Goal: Information Seeking & Learning: Learn about a topic

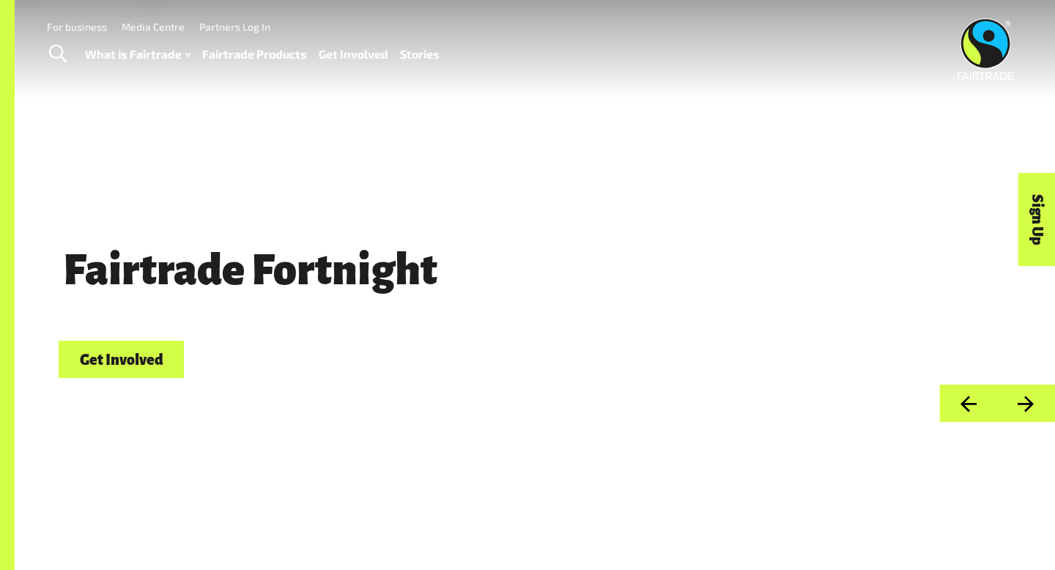
click at [61, 58] on span "Toggle Search" at bounding box center [58, 54] width 18 height 19
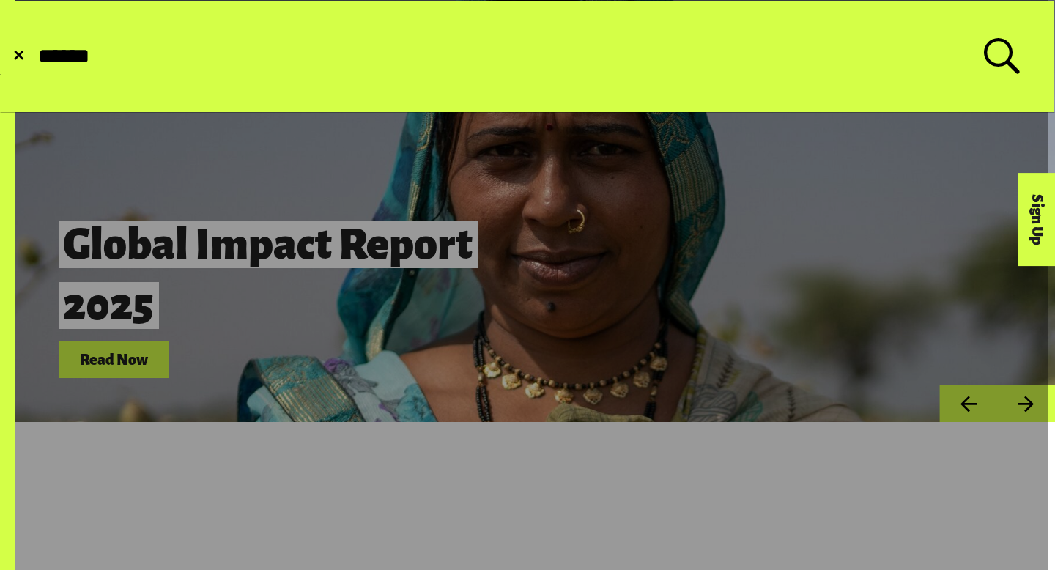
type input "******"
click at [36, 56] on button "Submit Search" at bounding box center [36, 56] width 1 height 1
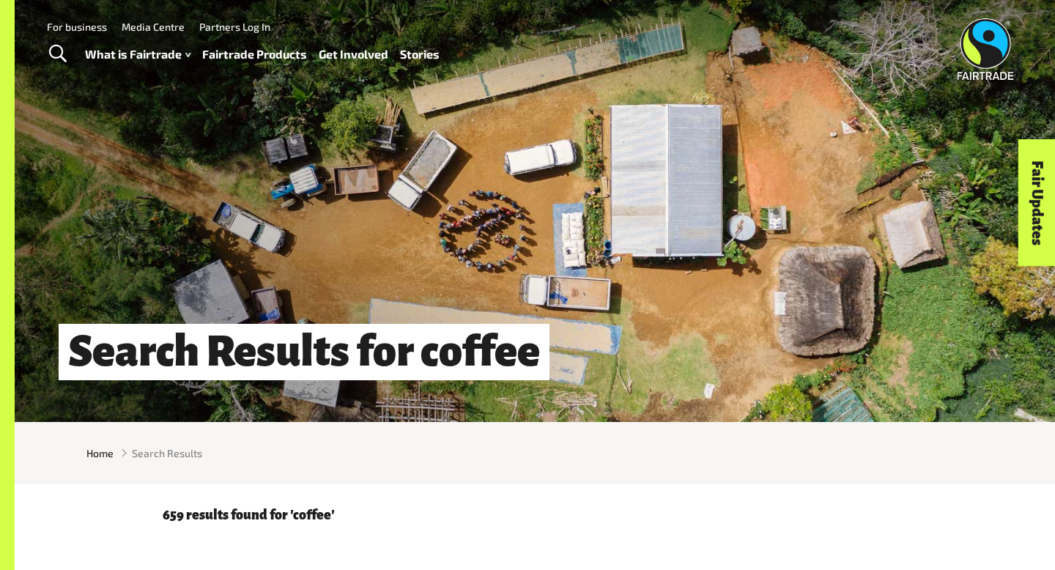
click at [53, 51] on span "Toggle Search" at bounding box center [58, 54] width 18 height 19
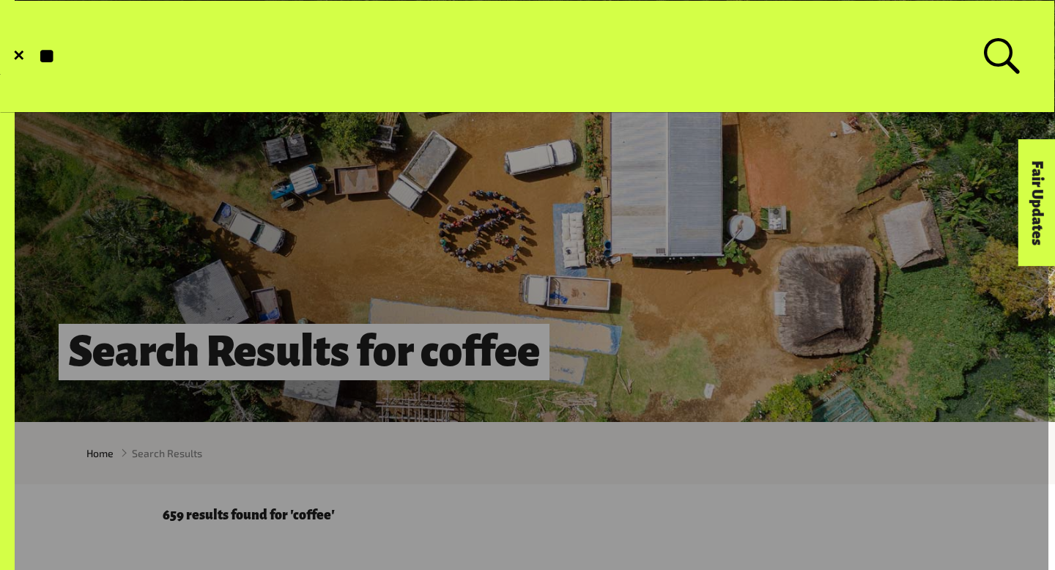
type input "*"
type input "**********"
click at [36, 56] on button "Submit Search" at bounding box center [36, 56] width 1 height 1
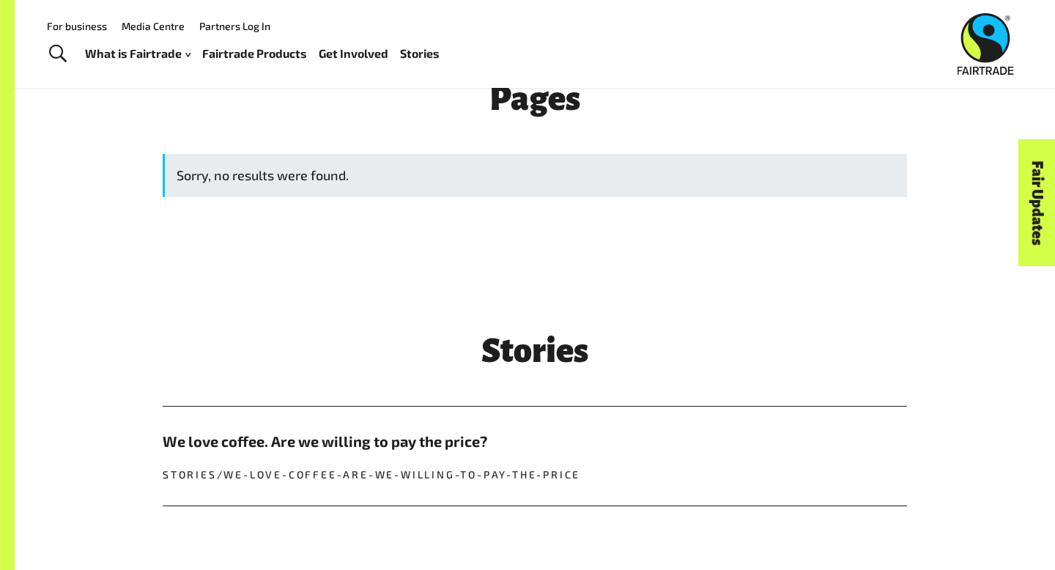
scroll to position [243, 0]
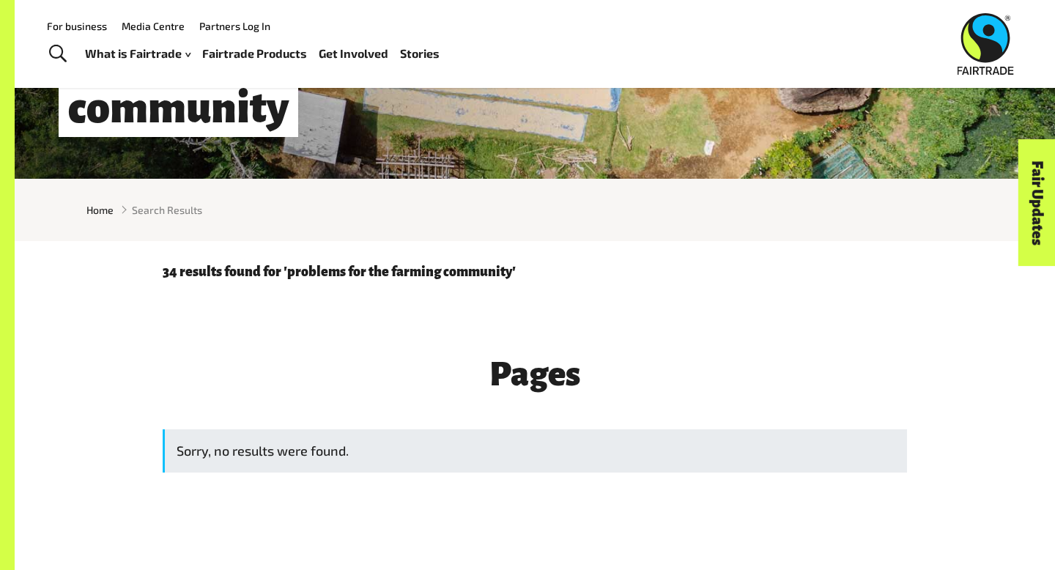
click at [241, 444] on div "Sorry, no results were found." at bounding box center [535, 450] width 745 height 43
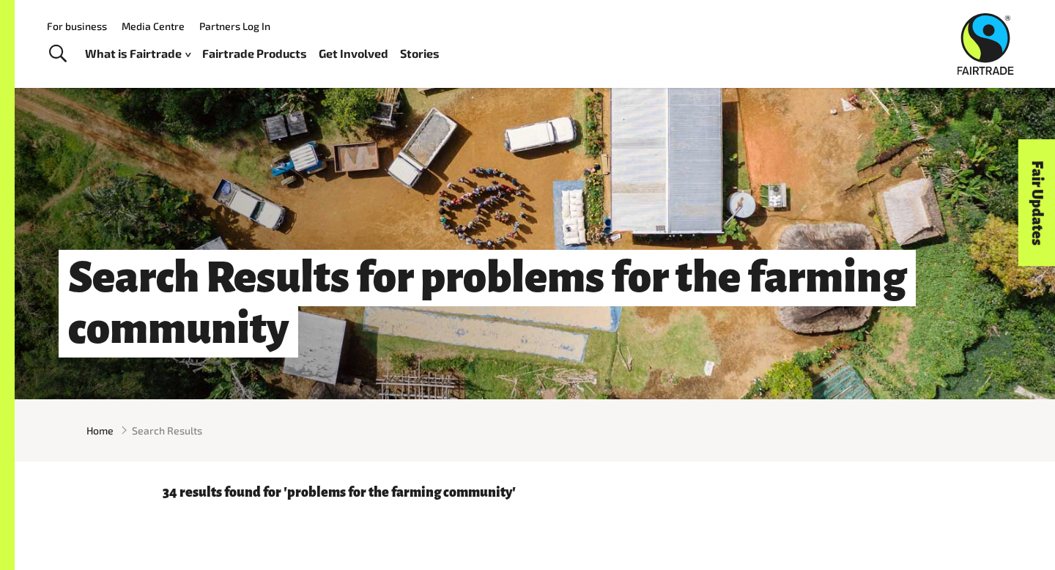
scroll to position [0, 0]
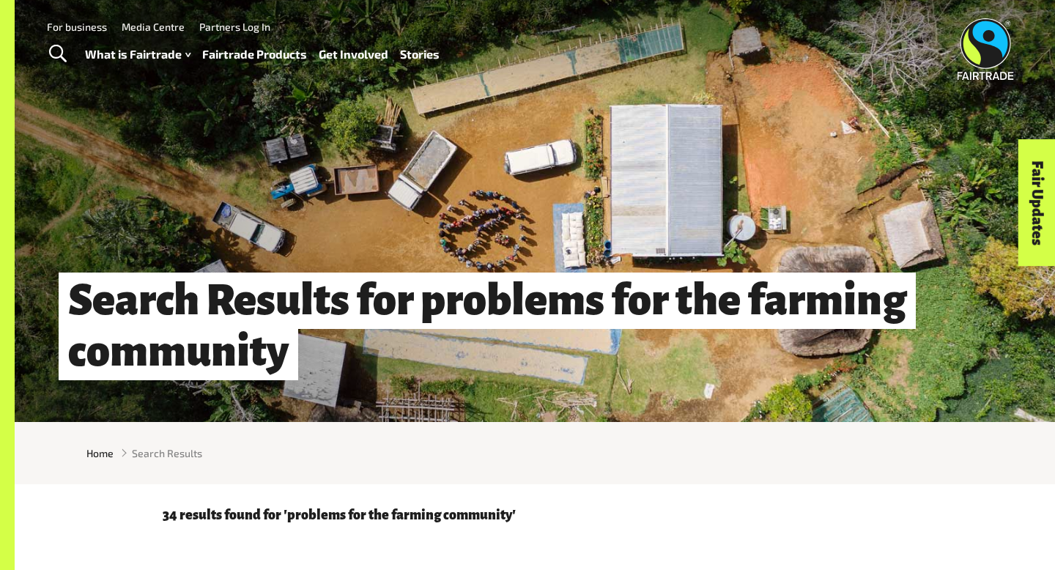
click at [52, 53] on span "Toggle Search" at bounding box center [58, 54] width 18 height 19
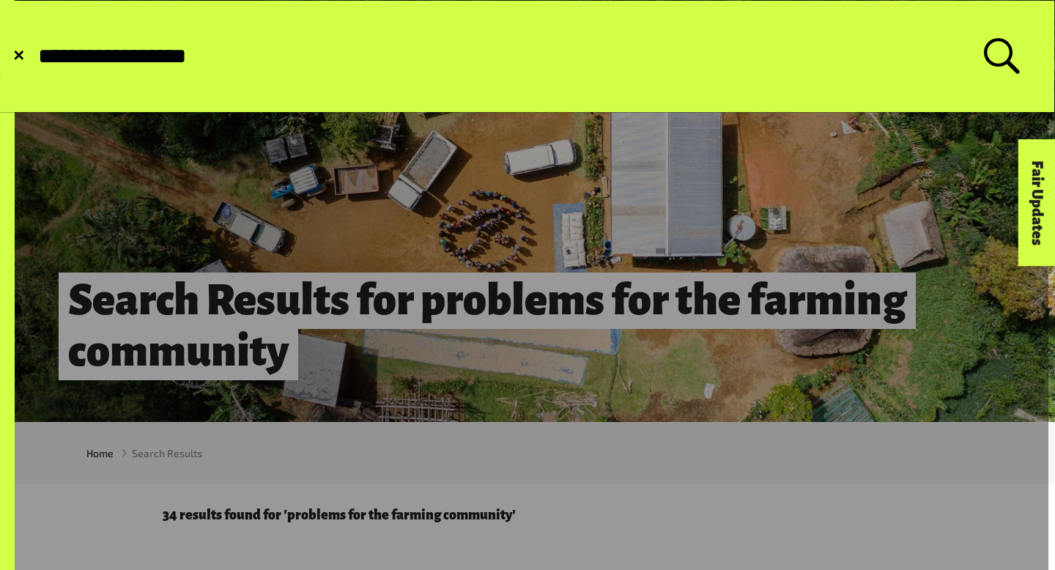
type input "**********"
click at [36, 56] on button "Submit Search" at bounding box center [36, 56] width 1 height 1
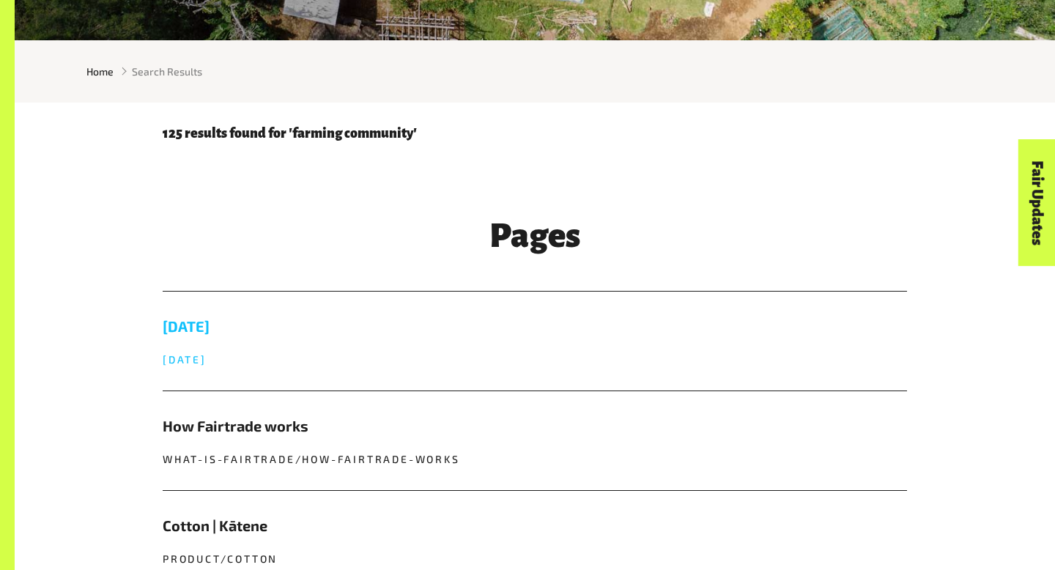
scroll to position [417, 0]
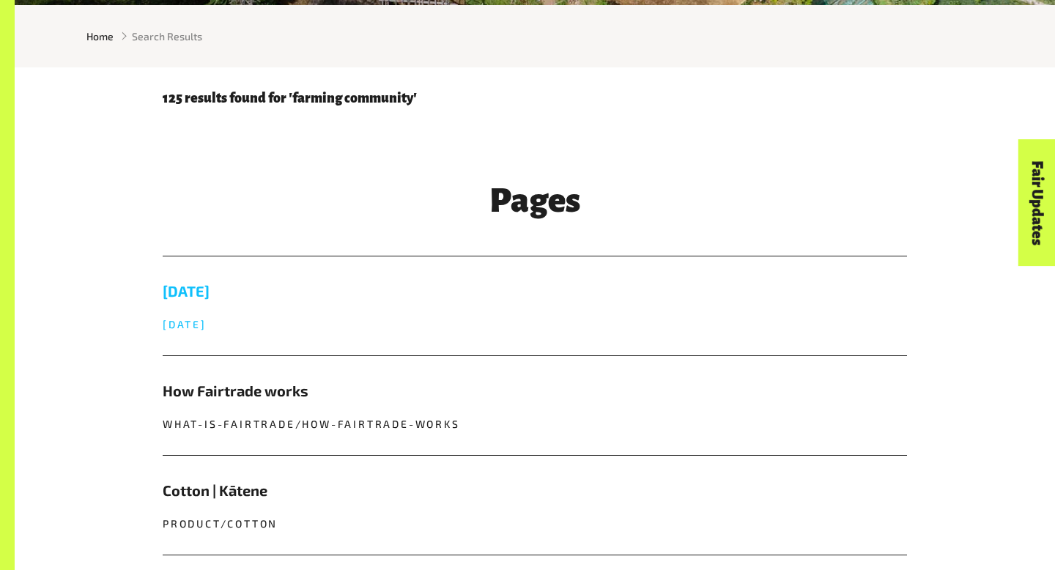
click at [287, 313] on link "[DATE] [DATE]" at bounding box center [535, 306] width 745 height 99
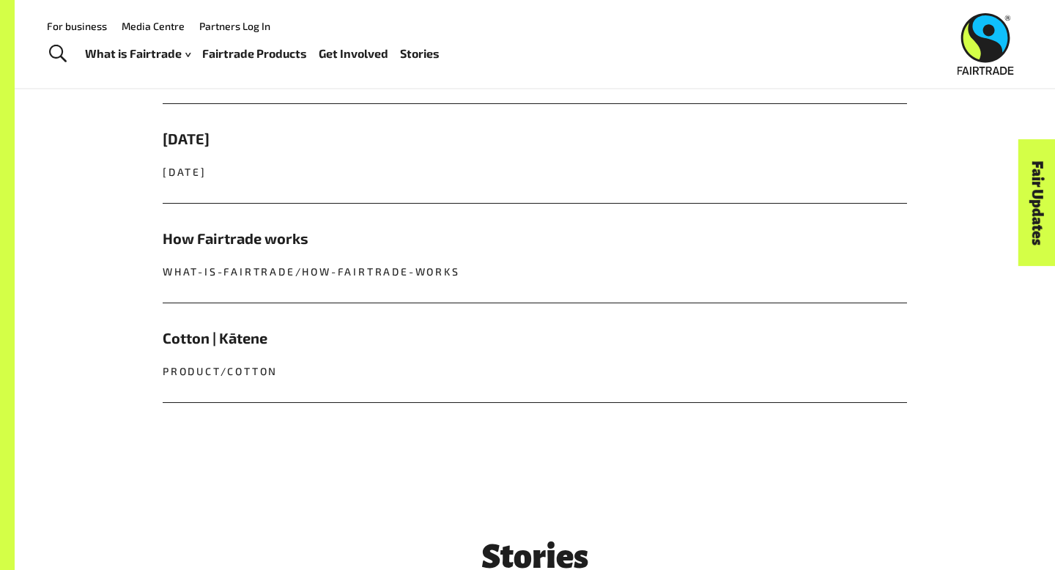
scroll to position [524, 0]
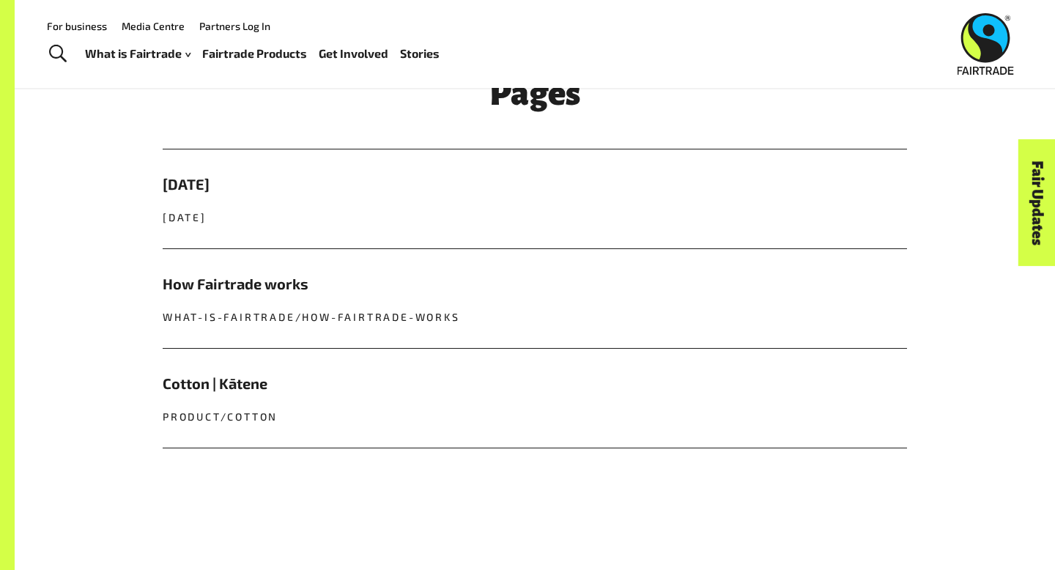
click at [59, 54] on span "Toggle Search" at bounding box center [58, 54] width 18 height 19
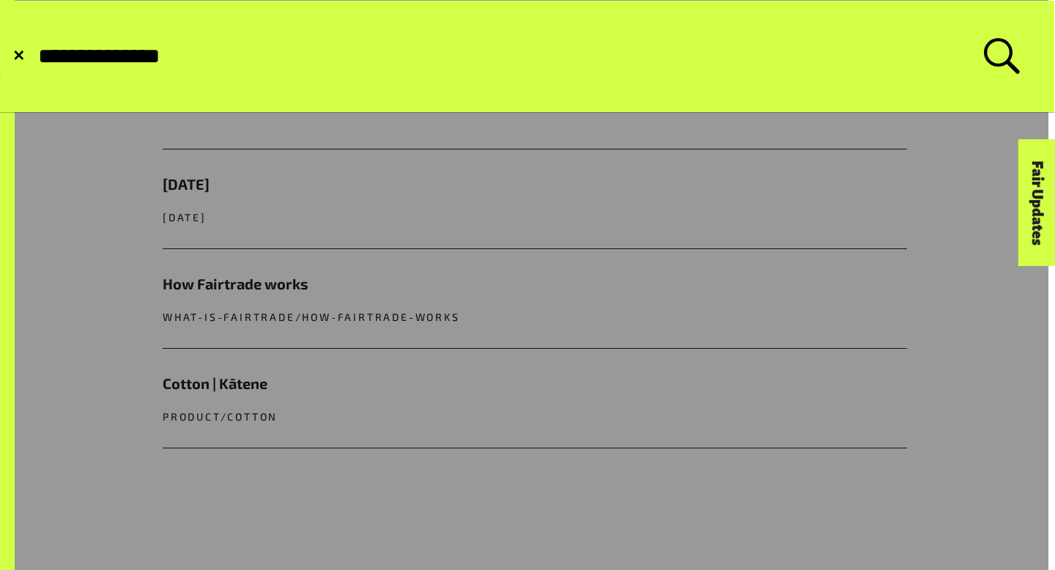
type input "**********"
click at [36, 56] on button "Submit Search" at bounding box center [36, 56] width 1 height 1
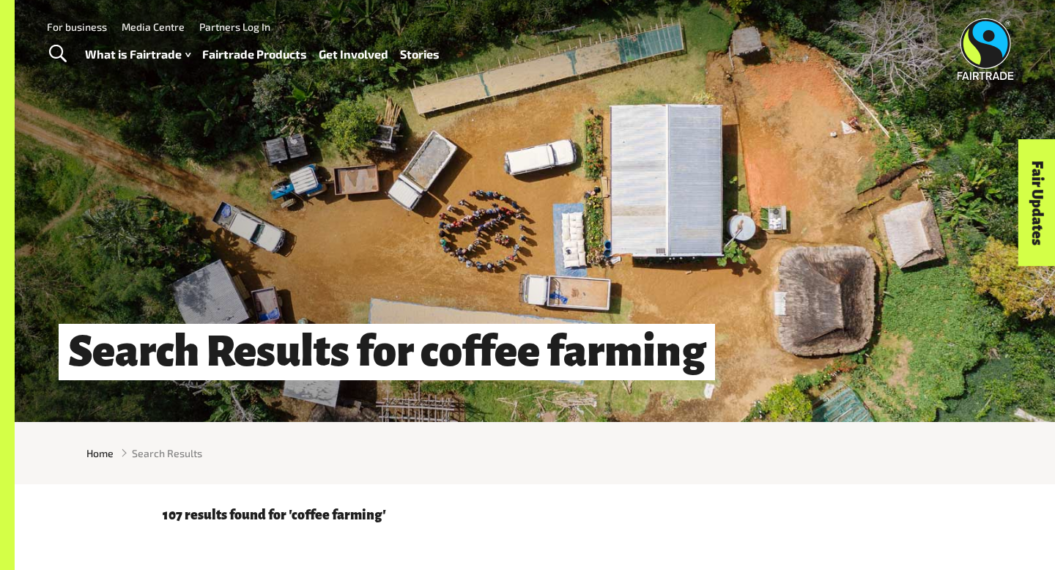
click at [59, 59] on span "Toggle Search" at bounding box center [58, 54] width 18 height 19
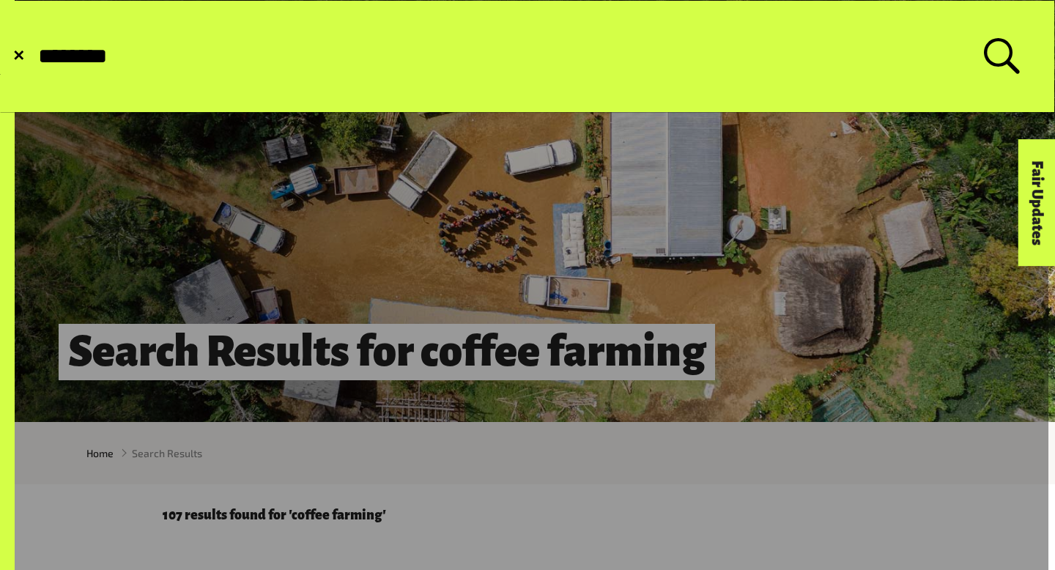
type input "********"
click at [36, 56] on button "Submit Search" at bounding box center [36, 56] width 1 height 1
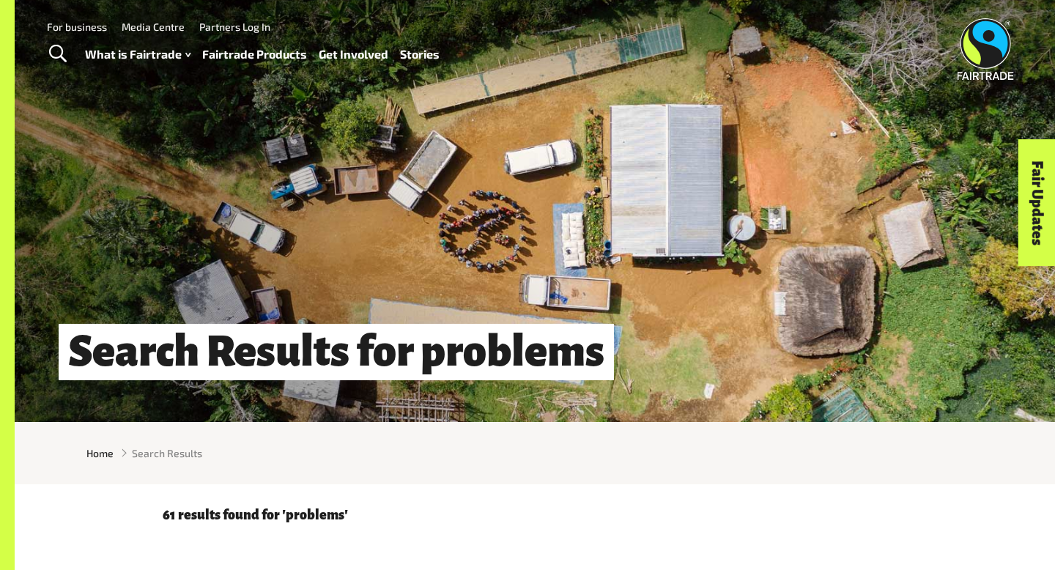
click at [53, 55] on span "Toggle Search" at bounding box center [58, 54] width 18 height 19
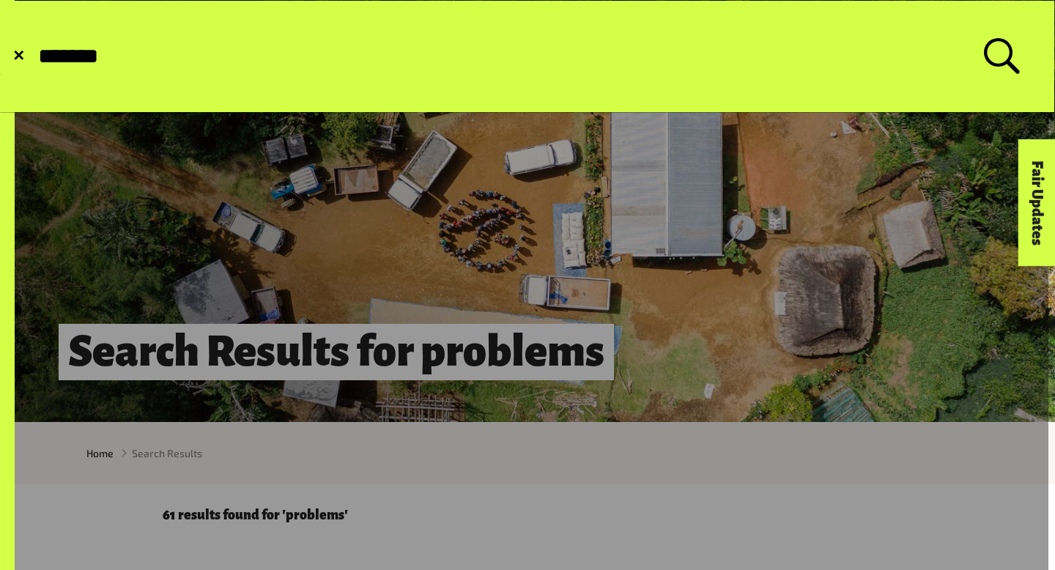
type input "*******"
click at [36, 56] on button "Submit Search" at bounding box center [36, 56] width 1 height 1
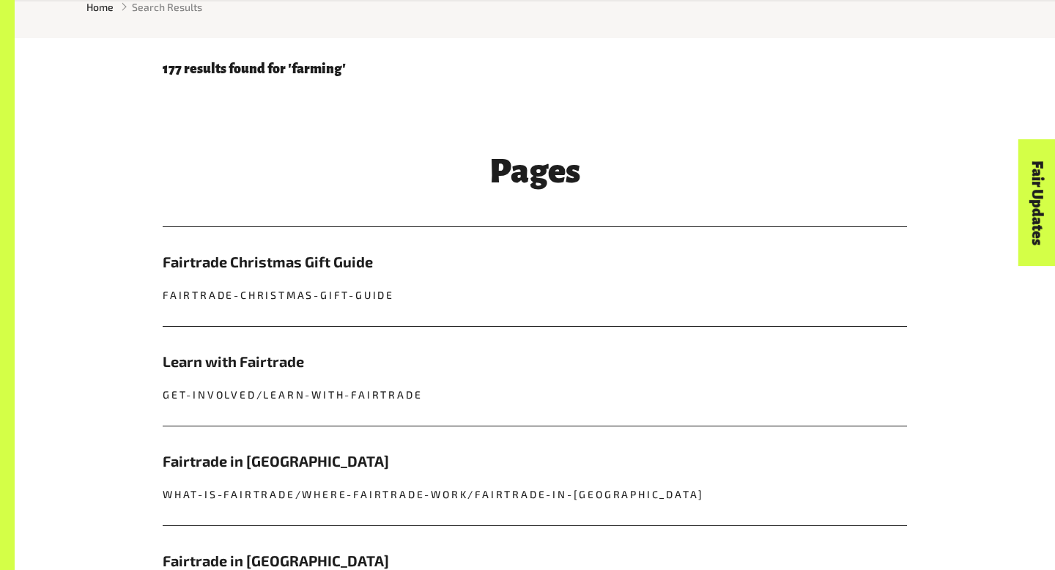
scroll to position [720, 0]
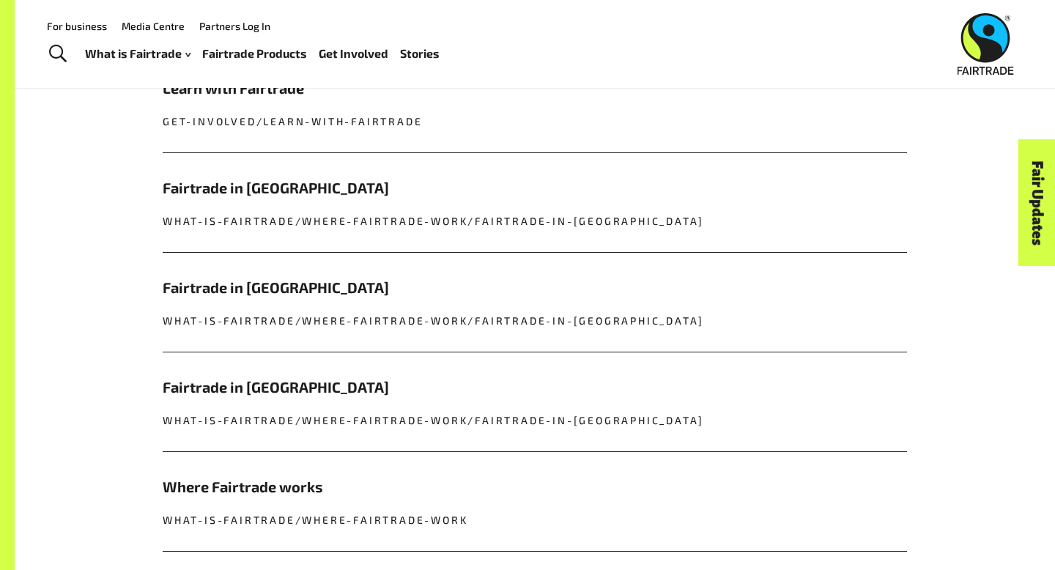
click at [58, 43] on link "Toggle Search" at bounding box center [58, 54] width 36 height 37
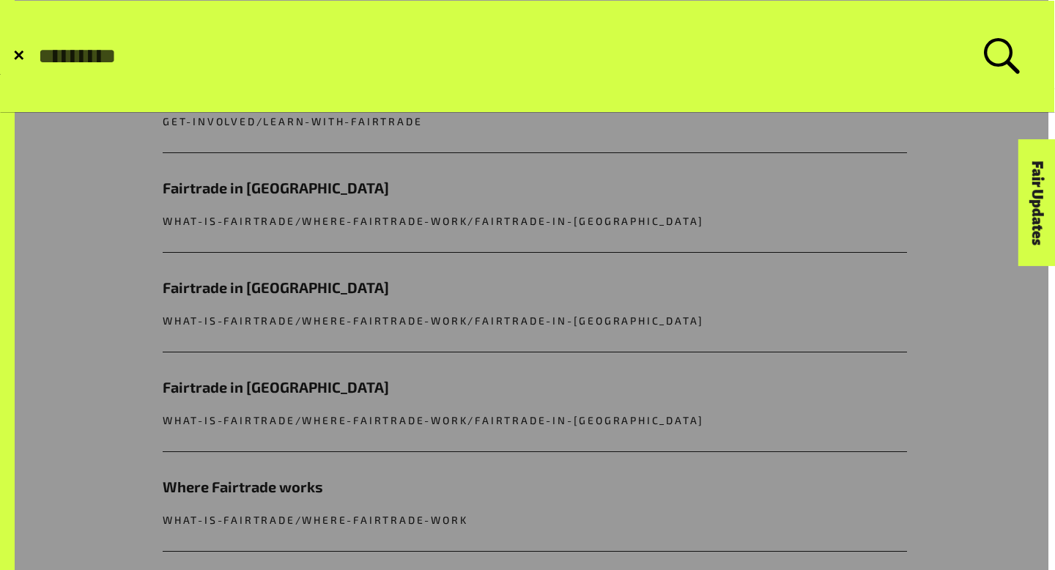
click at [18, 49] on span "✕" at bounding box center [18, 56] width 12 height 15
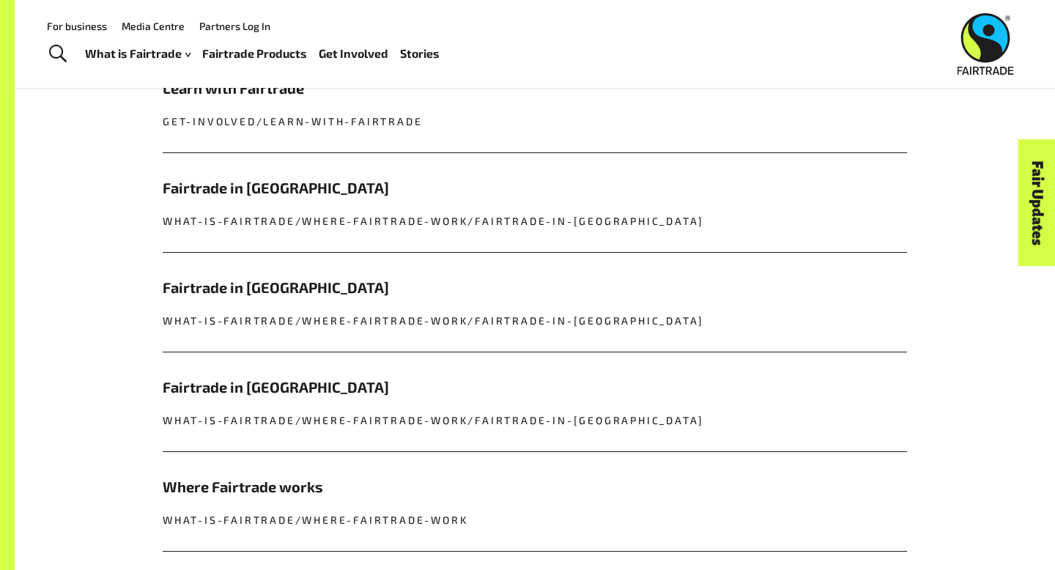
click at [56, 47] on span "Toggle Search" at bounding box center [58, 54] width 18 height 19
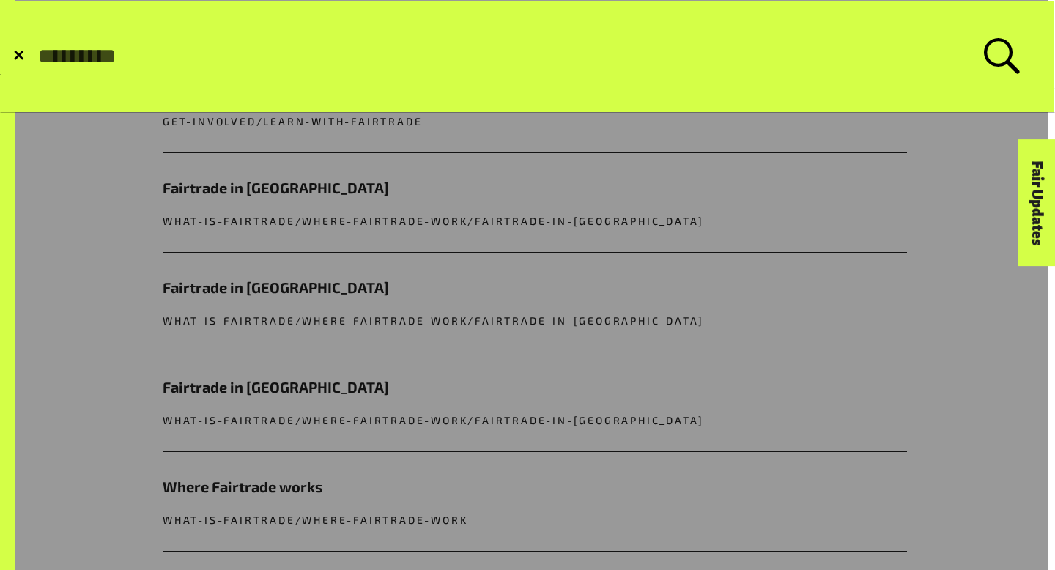
paste input "**********"
type input "**********"
click at [36, 56] on button "Submit Search" at bounding box center [36, 56] width 1 height 1
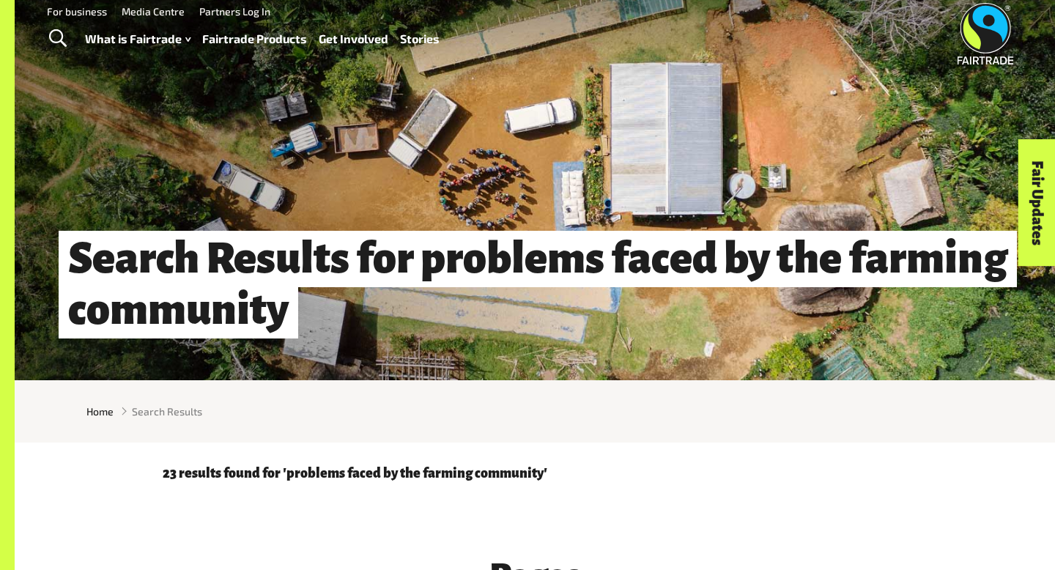
scroll to position [45, 0]
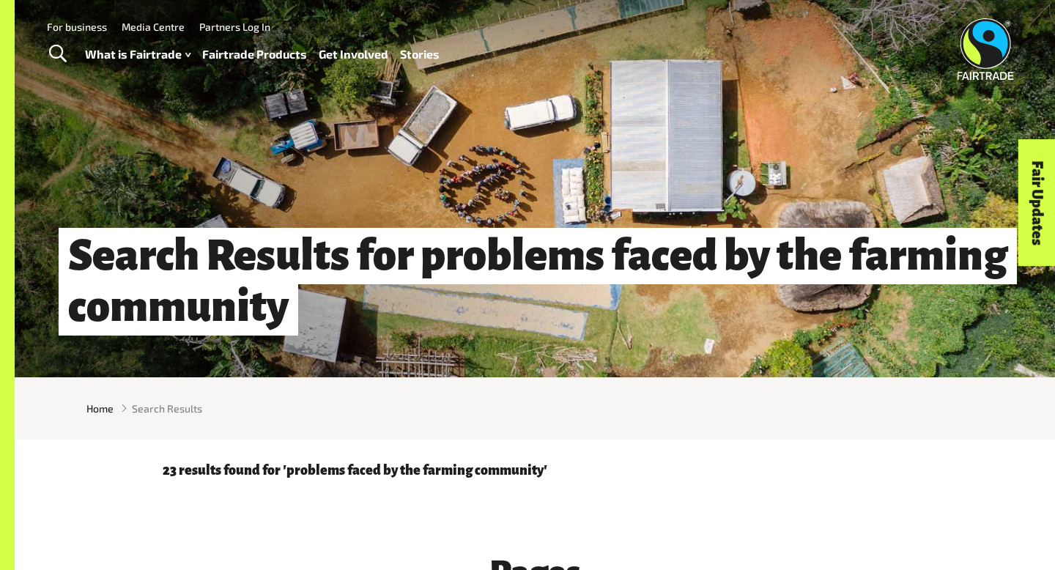
click at [61, 43] on link "Toggle Search" at bounding box center [58, 54] width 36 height 37
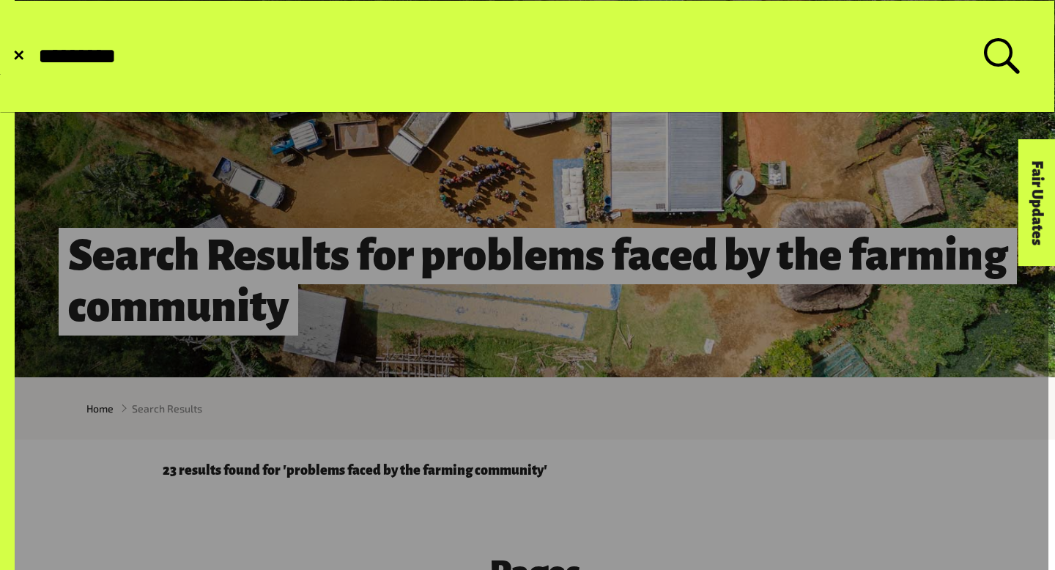
type input "*********"
click at [36, 56] on button "Submit Search" at bounding box center [36, 56] width 1 height 1
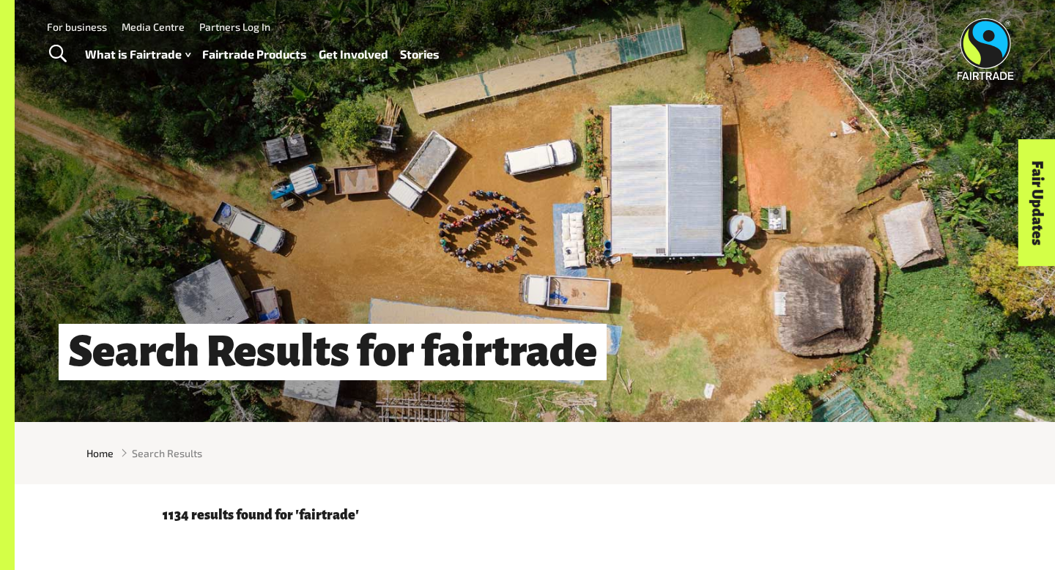
click at [66, 51] on link "Toggle Search" at bounding box center [58, 54] width 36 height 37
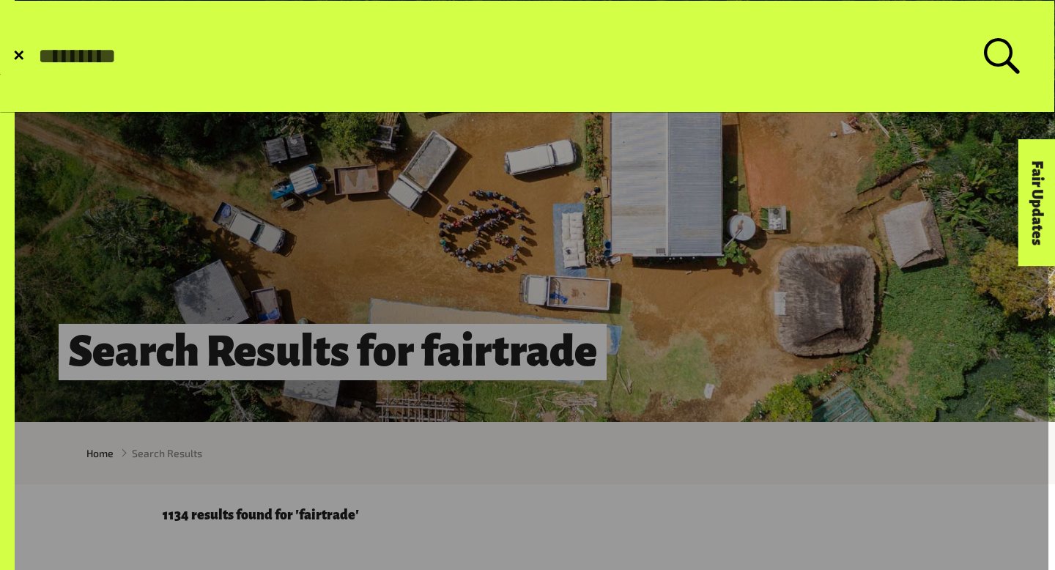
type input "*"
type input "**********"
click at [36, 56] on button "Submit Search" at bounding box center [36, 56] width 1 height 1
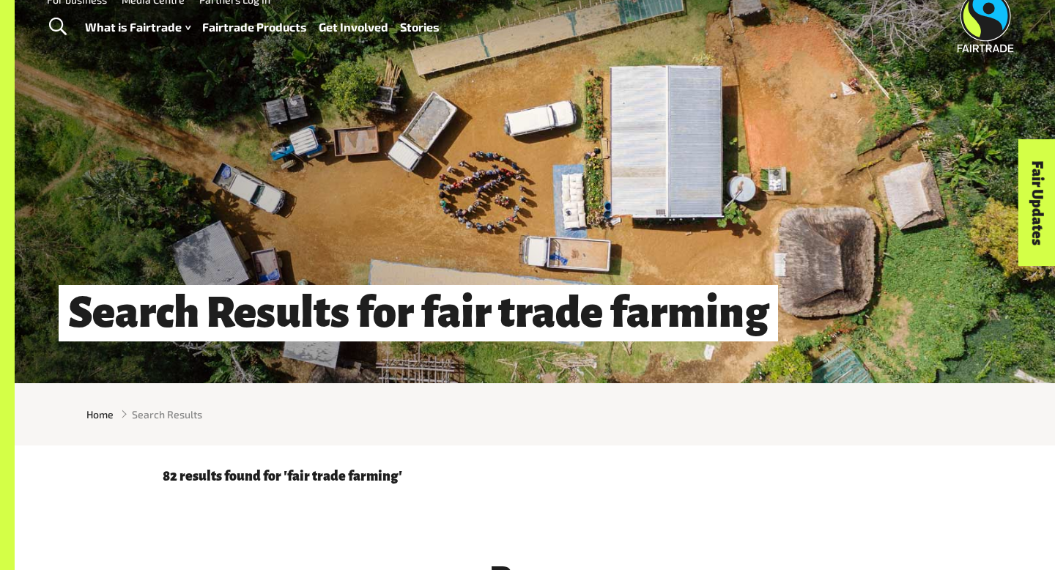
scroll to position [40, 0]
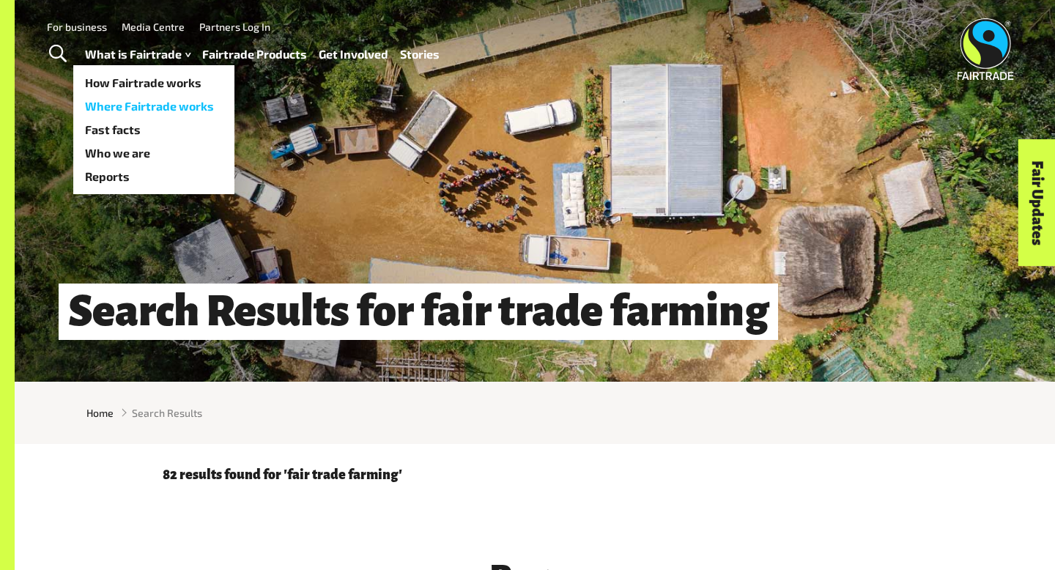
click at [130, 95] on link "Where Fairtrade works" at bounding box center [153, 106] width 161 height 23
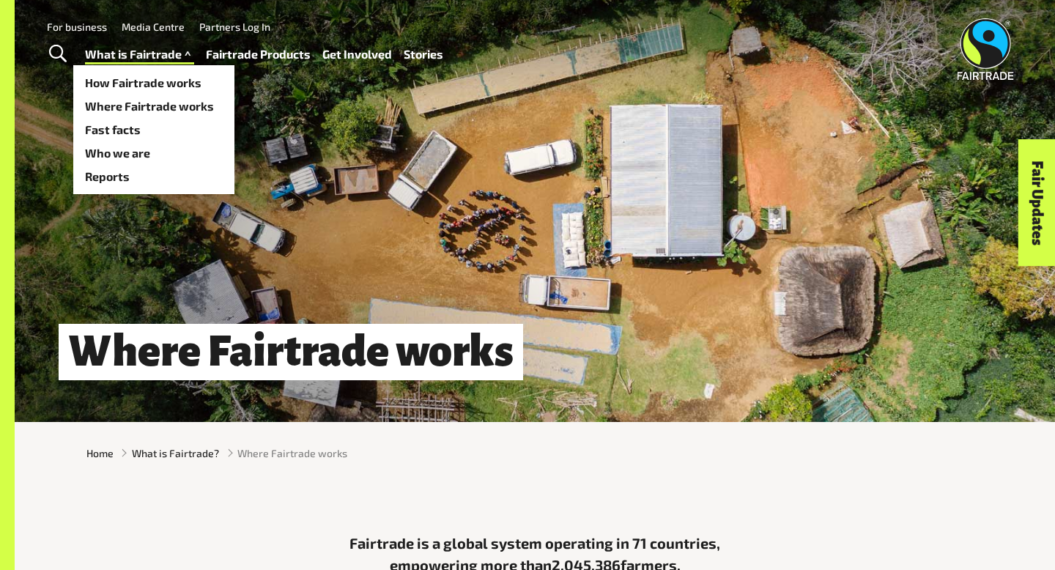
click at [139, 53] on link "What is Fairtrade" at bounding box center [139, 54] width 109 height 21
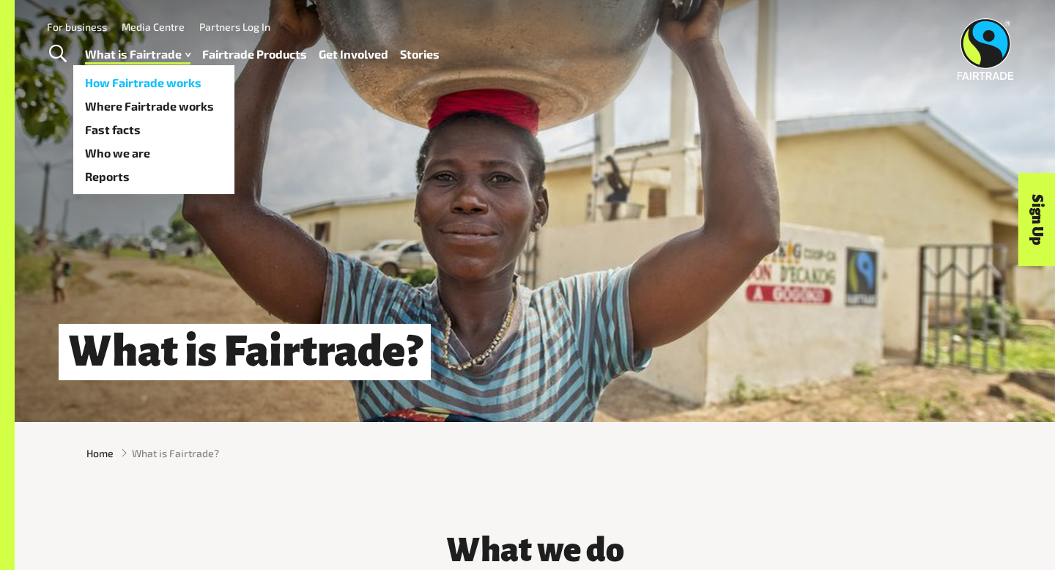
click at [144, 82] on link "How Fairtrade works" at bounding box center [153, 82] width 161 height 23
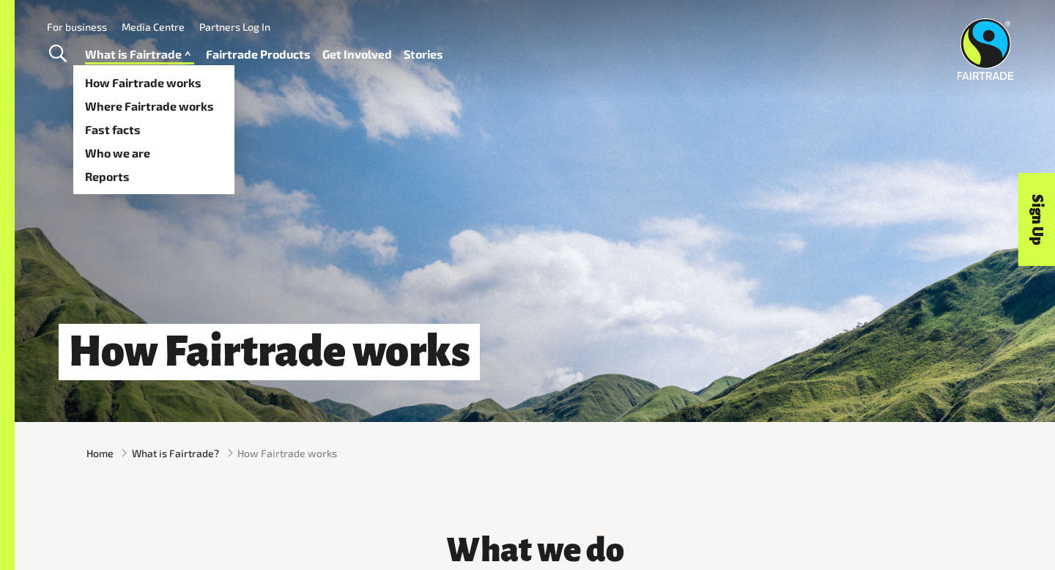
click at [150, 50] on link "What is Fairtrade" at bounding box center [139, 54] width 109 height 21
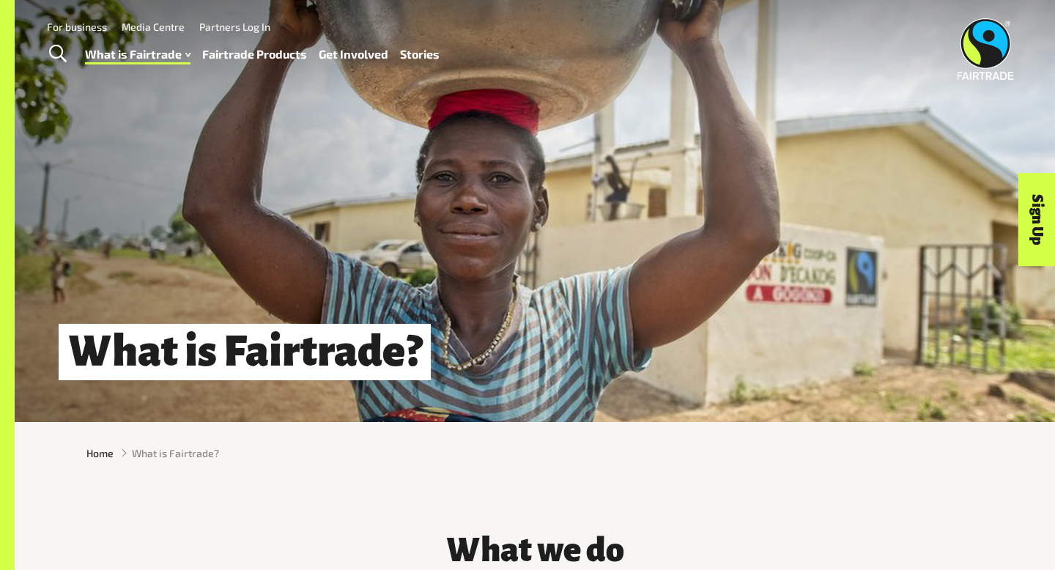
click at [60, 48] on span "Toggle Search" at bounding box center [58, 54] width 18 height 19
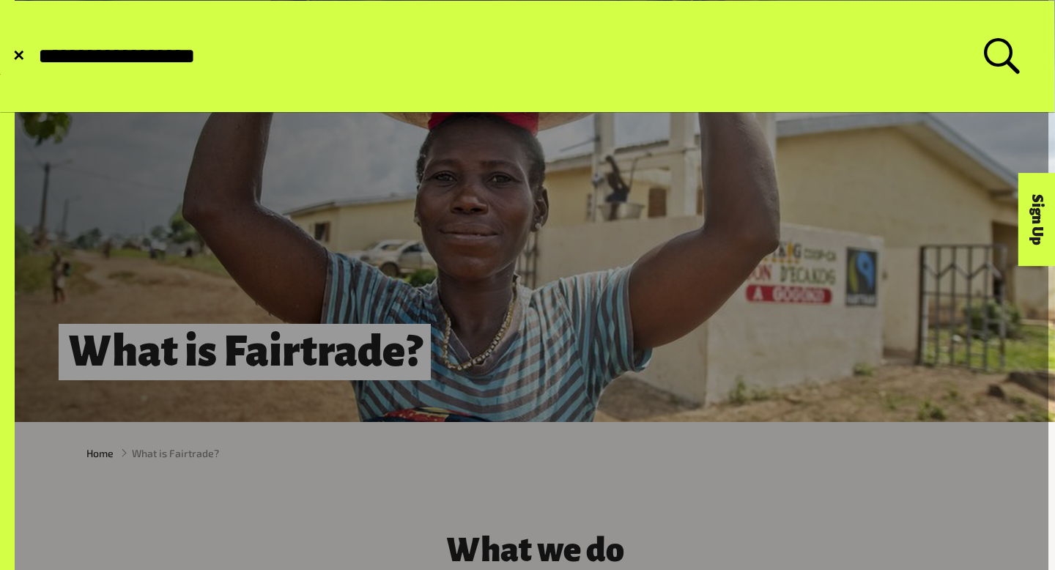
type input "**********"
click at [36, 56] on button "Submit Search" at bounding box center [36, 56] width 1 height 1
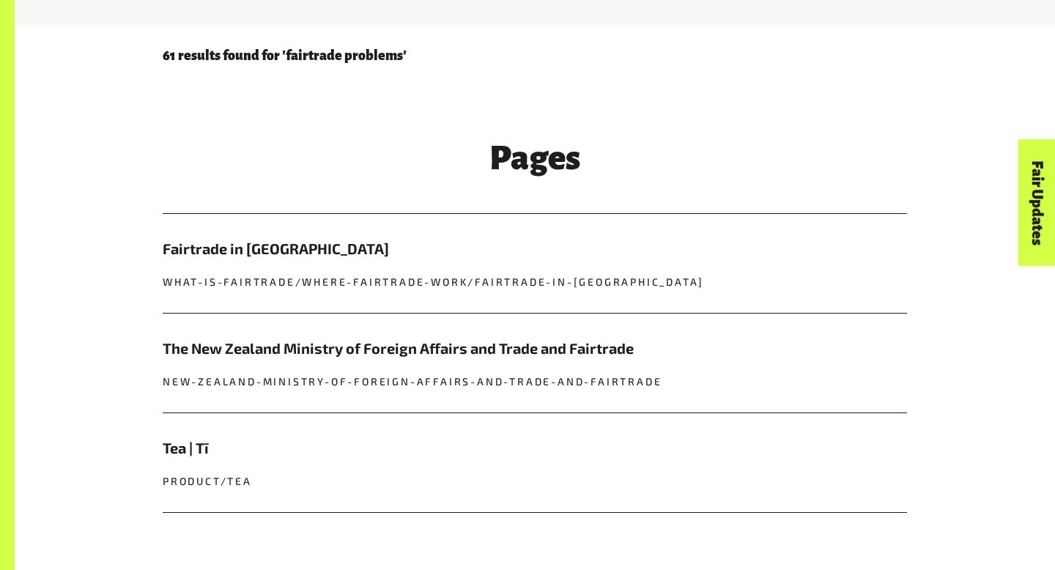
scroll to position [460, 0]
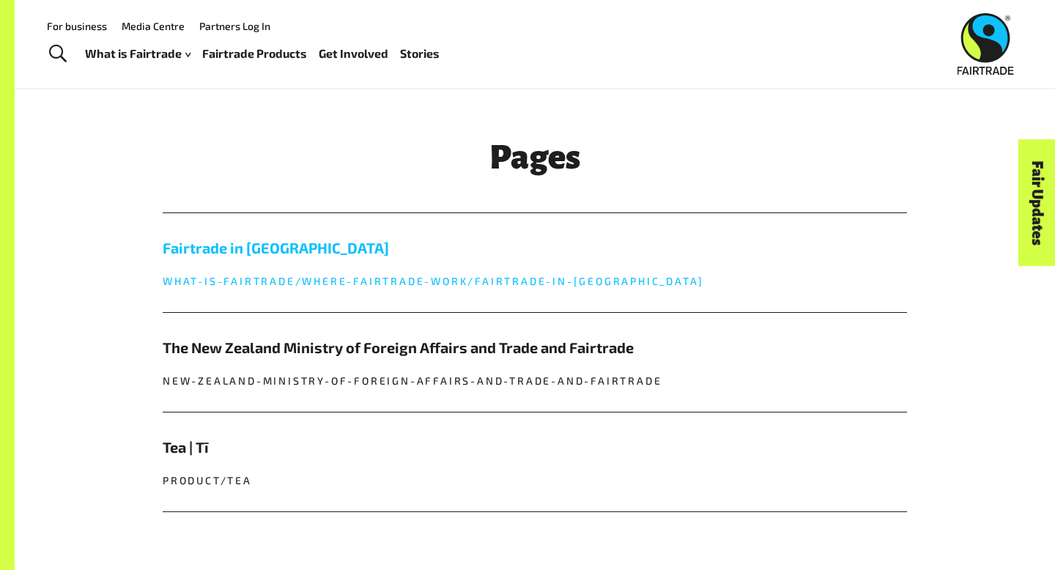
click at [290, 262] on link "Fairtrade in Fiji what-is-fairtrade/where-fairtrade-work/fairtrade-in-fiji" at bounding box center [535, 262] width 745 height 99
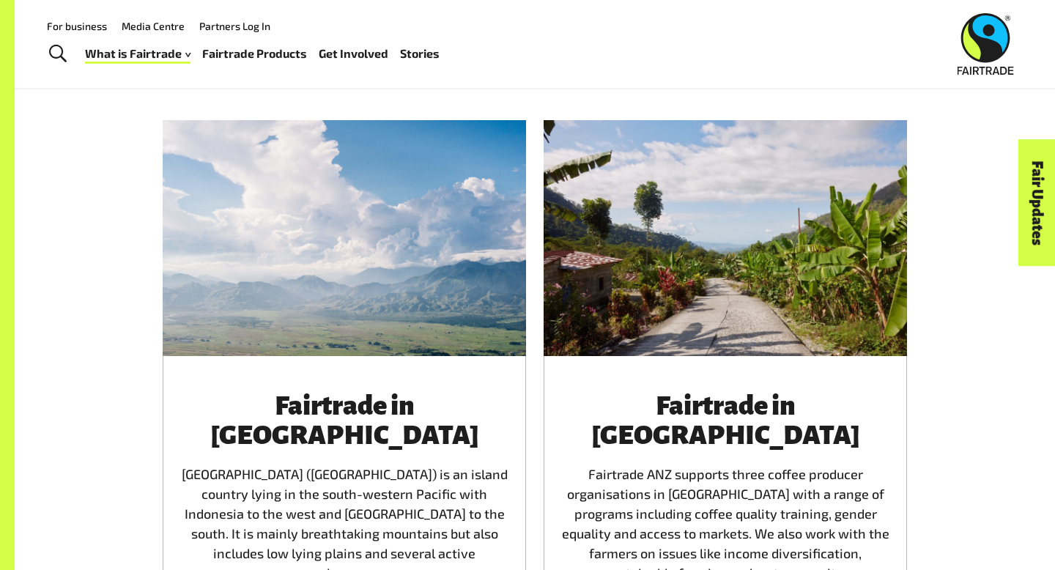
scroll to position [895, 0]
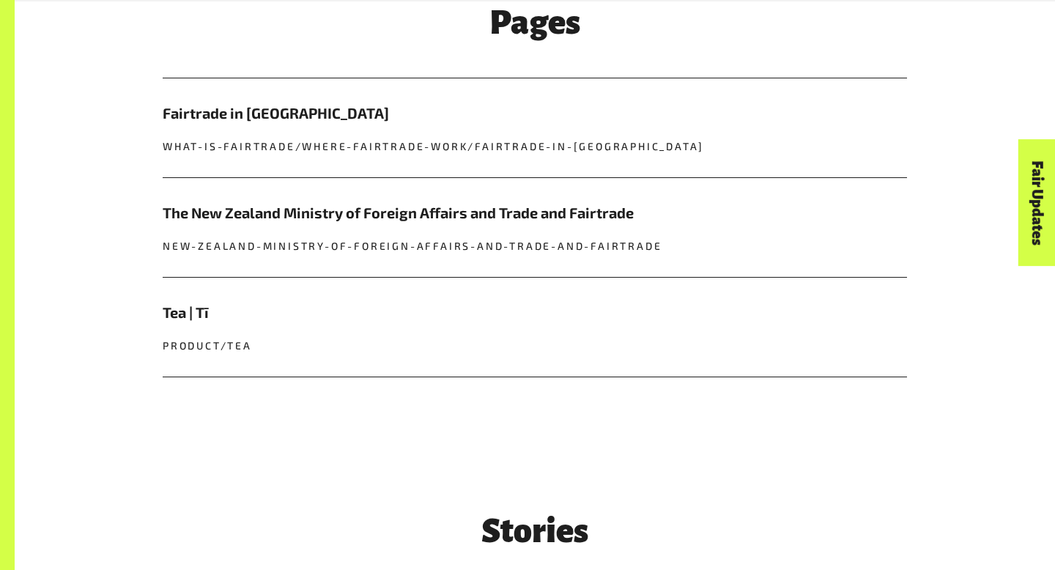
scroll to position [597, 0]
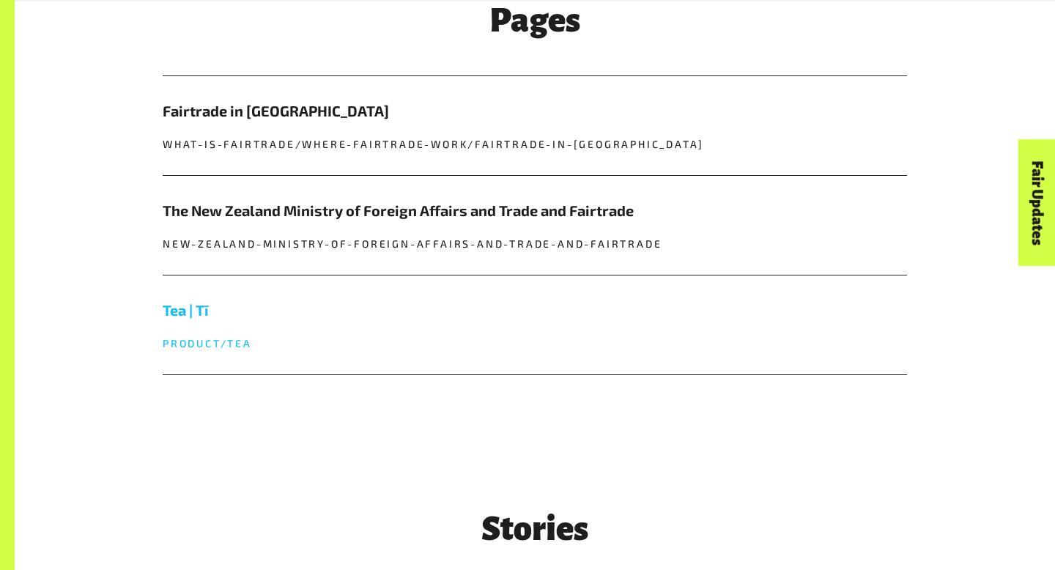
click at [196, 318] on h5 "Tea | Tī" at bounding box center [535, 310] width 745 height 22
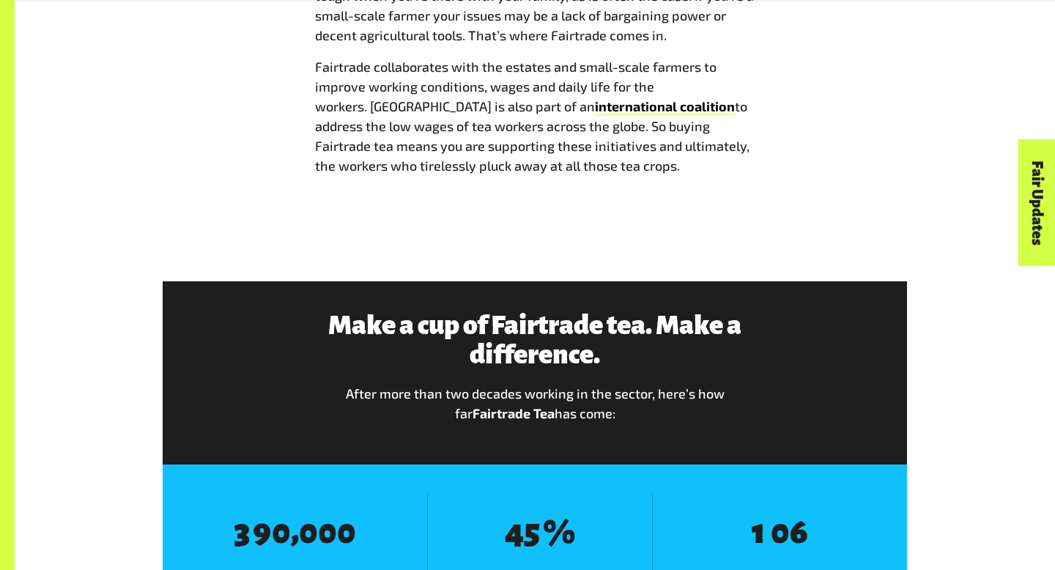
scroll to position [1457, 0]
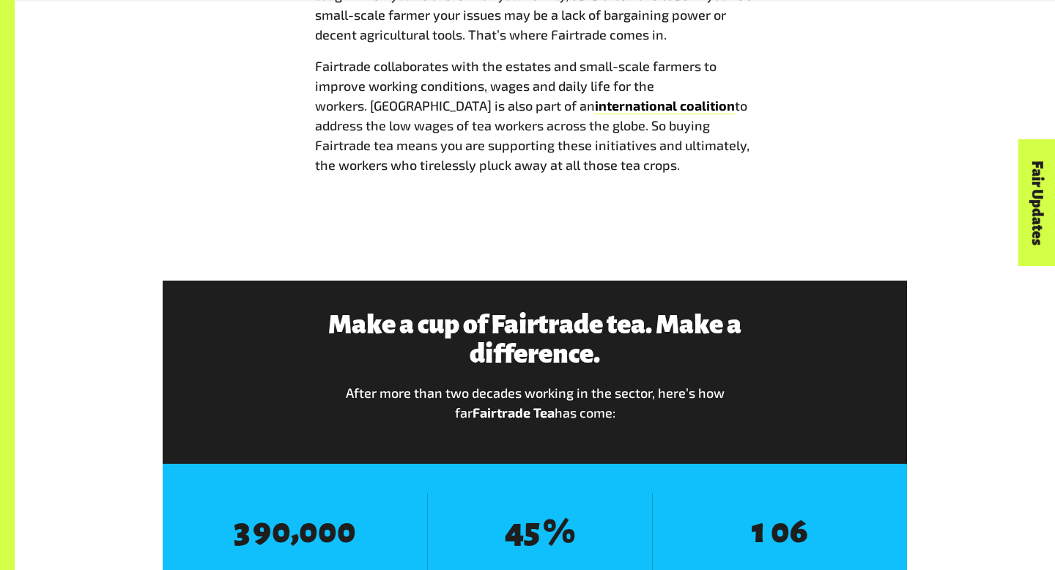
click at [310, 198] on div "A small leaf, some big problems Tea is a multi-billion dollar industry with mil…" at bounding box center [535, 12] width 1041 height 443
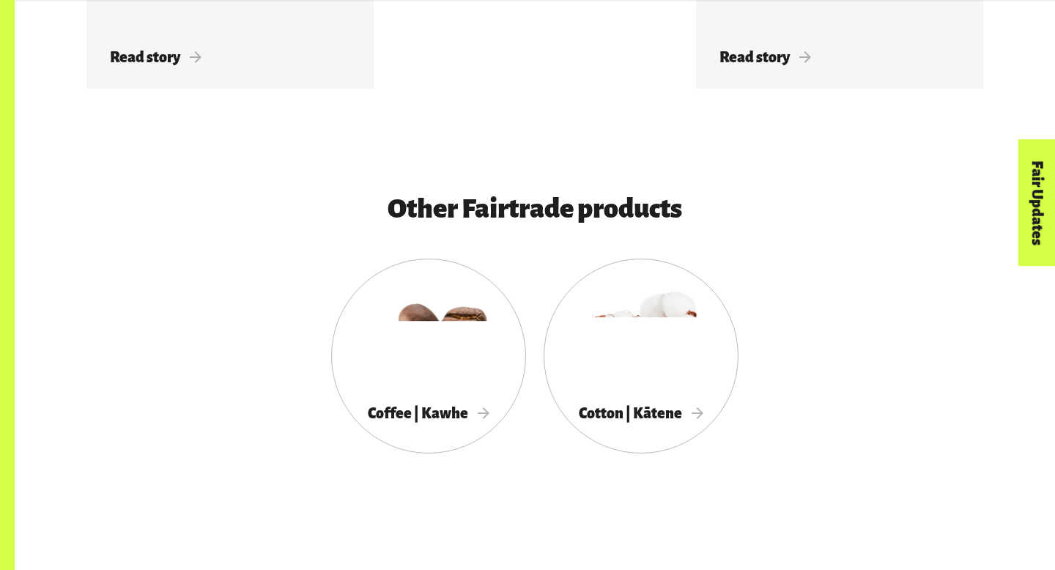
scroll to position [2501, 0]
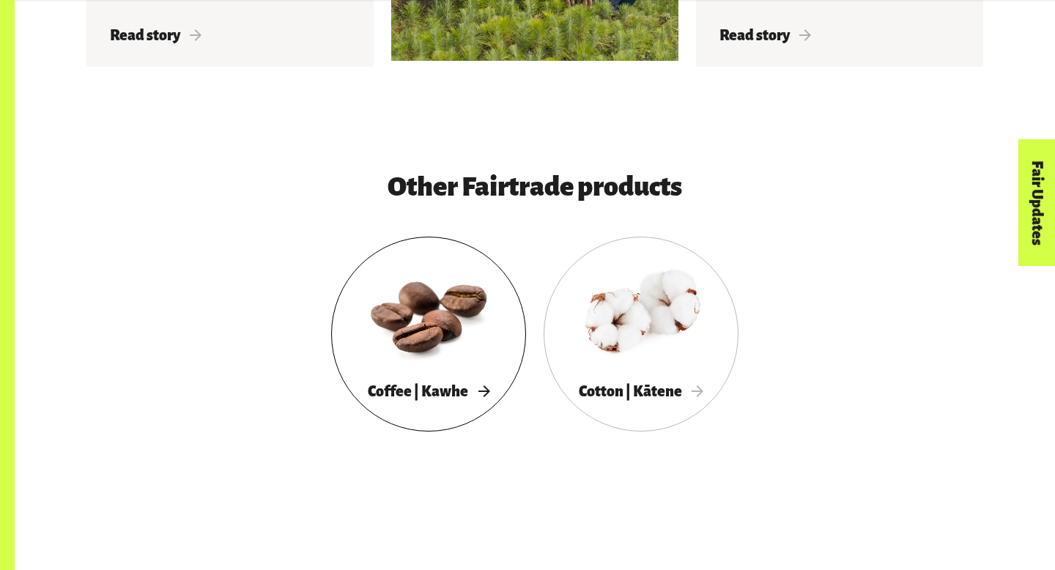
click at [429, 364] on div at bounding box center [428, 313] width 195 height 127
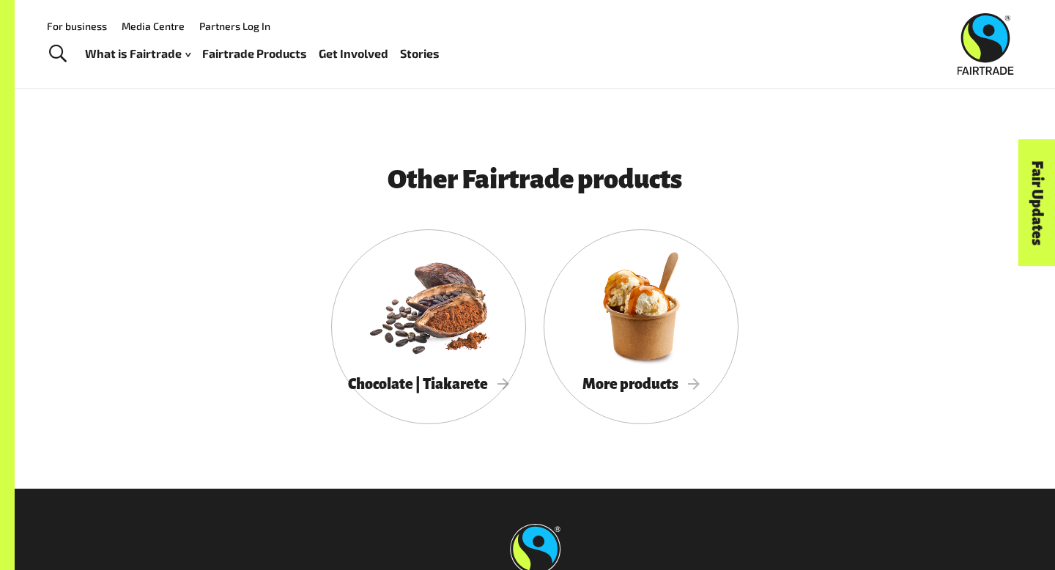
scroll to position [3467, 0]
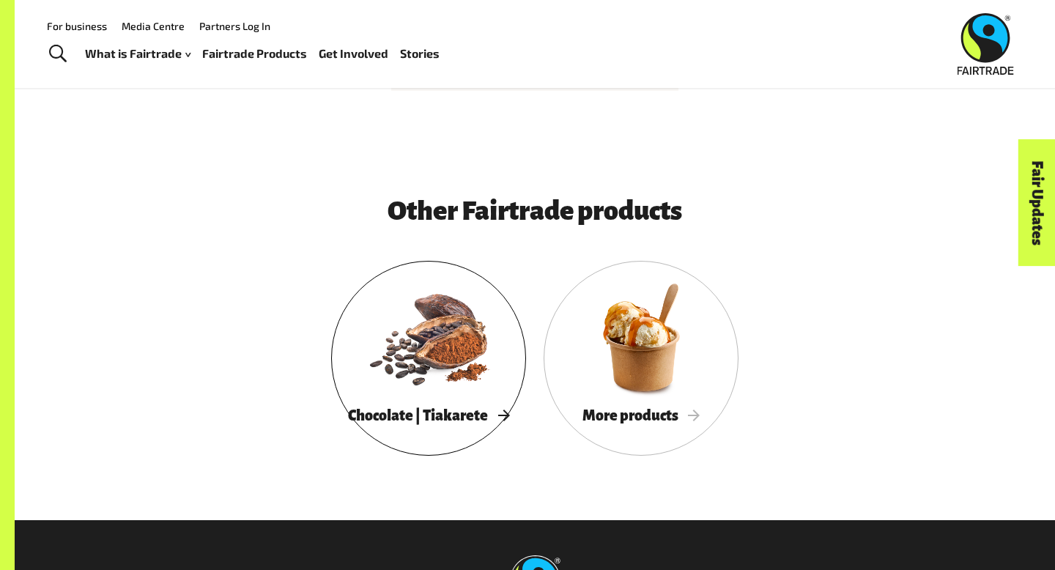
click at [468, 405] on div "Chocolate | Tiakarete" at bounding box center [428, 416] width 195 height 30
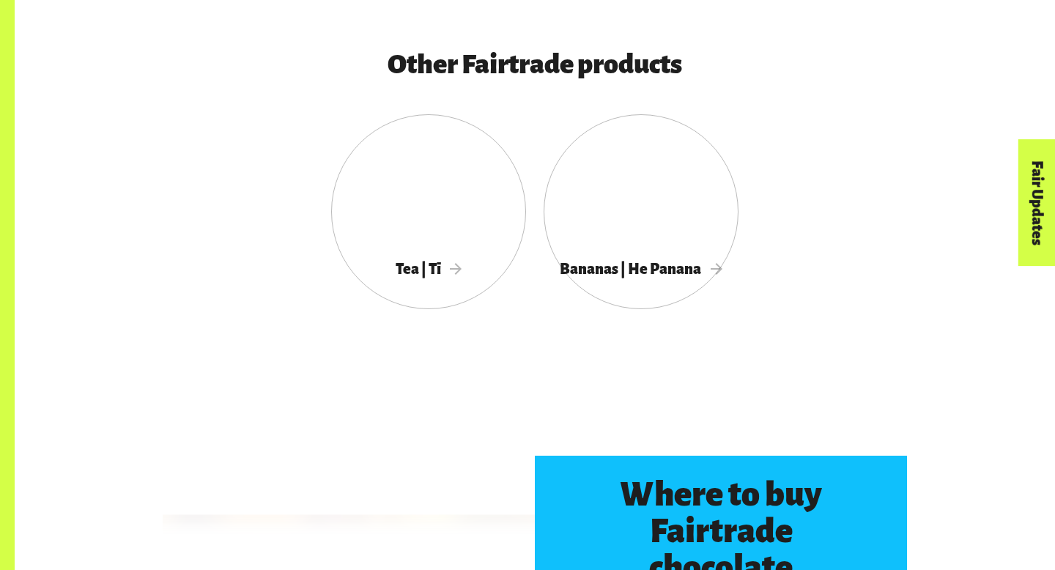
scroll to position [2725, 0]
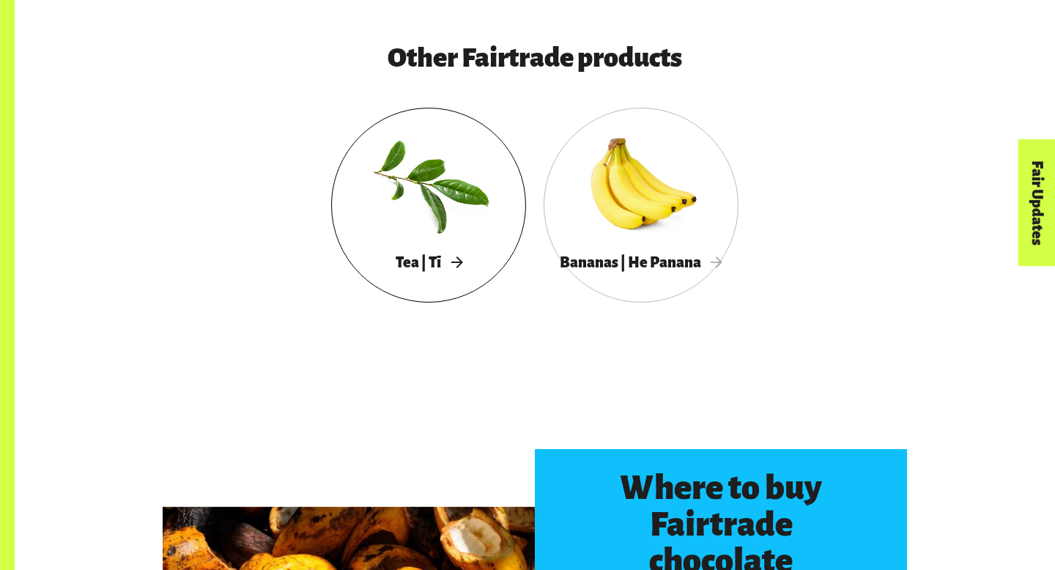
click at [446, 257] on span "Tea | Tī" at bounding box center [429, 262] width 67 height 16
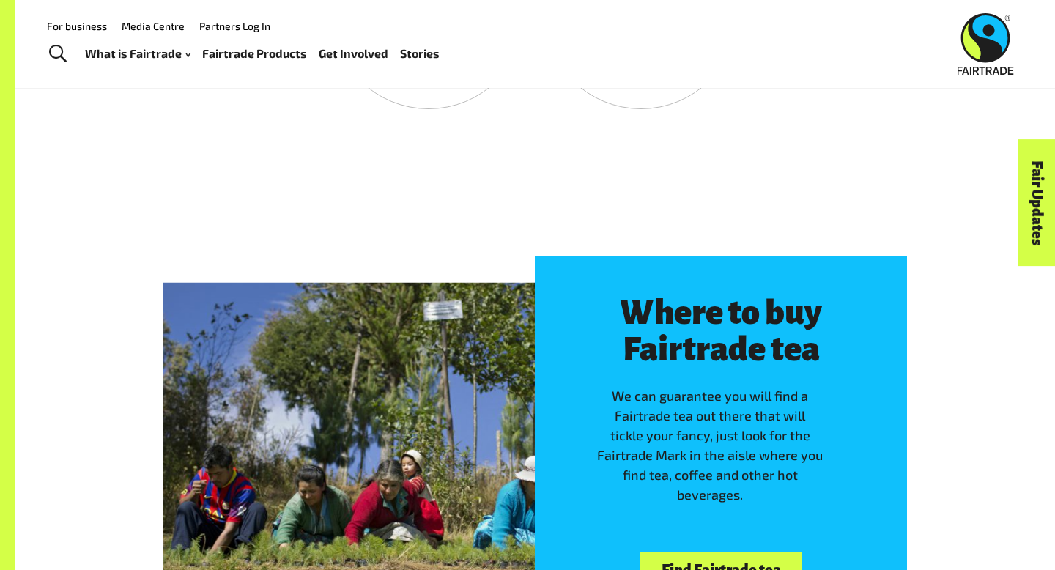
scroll to position [2768, 0]
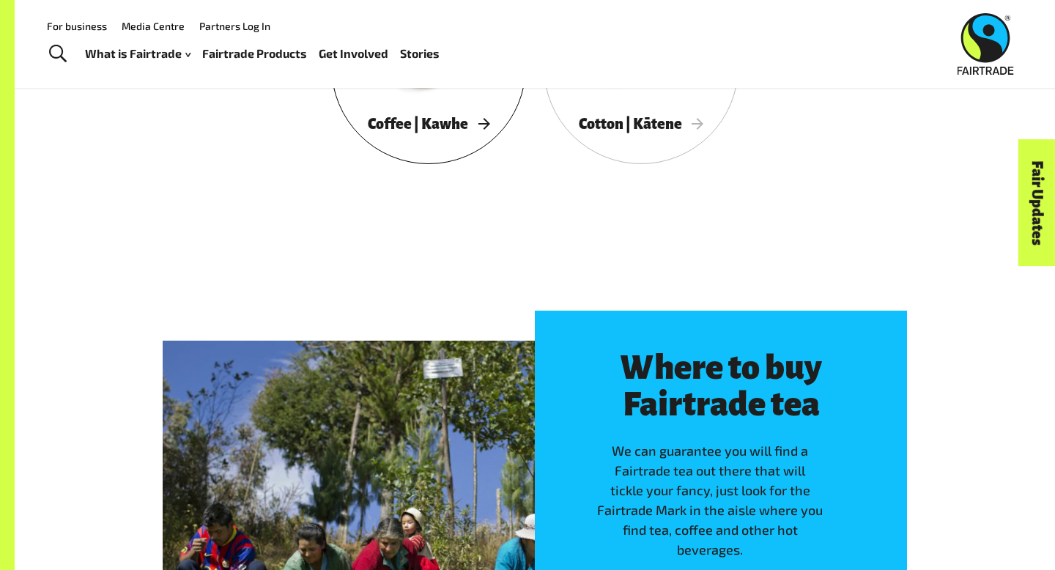
click at [435, 129] on span "Coffee | Kawhe" at bounding box center [429, 124] width 122 height 16
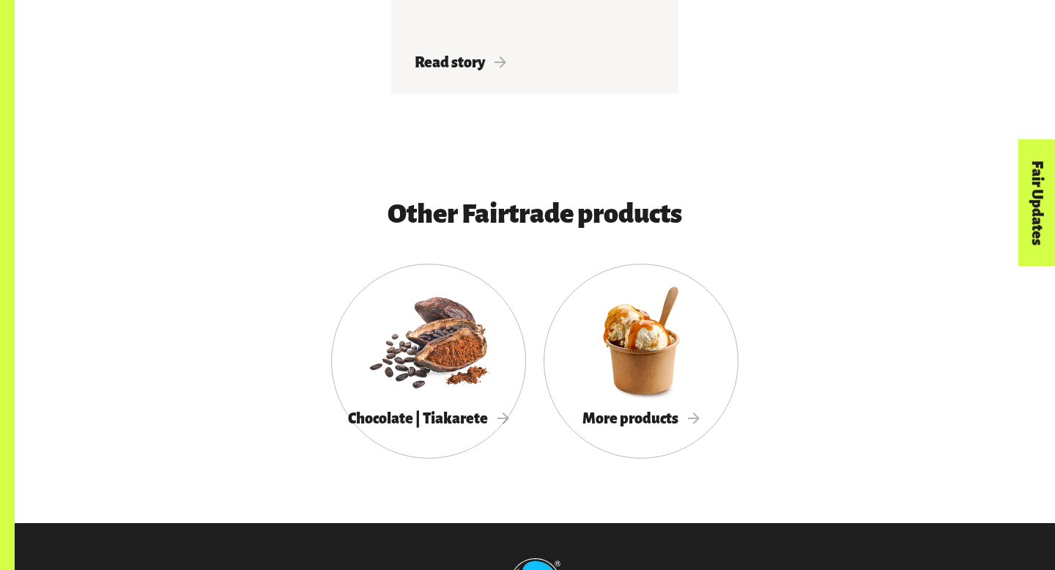
scroll to position [3665, 0]
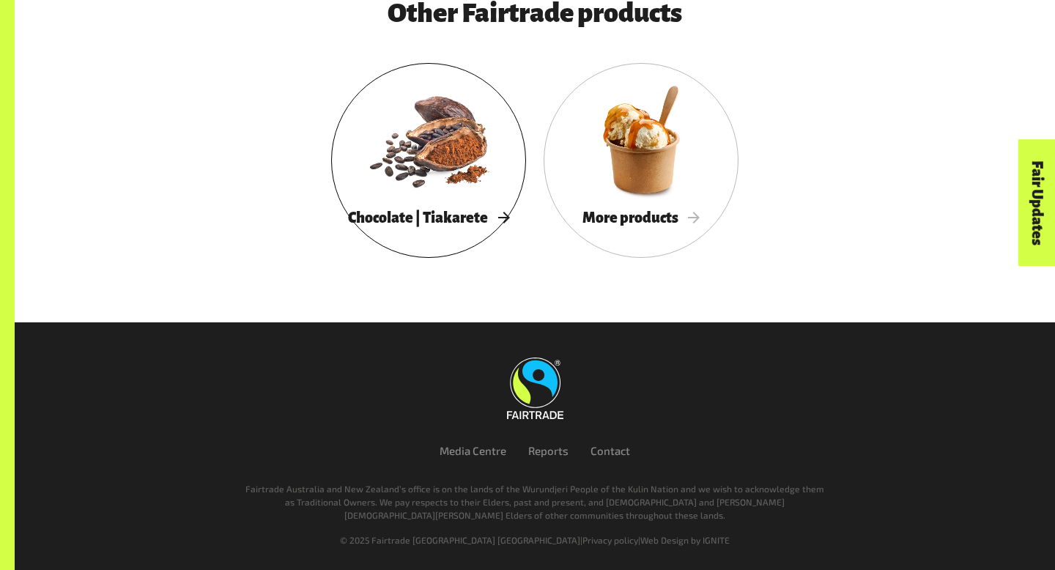
click at [431, 169] on div at bounding box center [428, 139] width 195 height 127
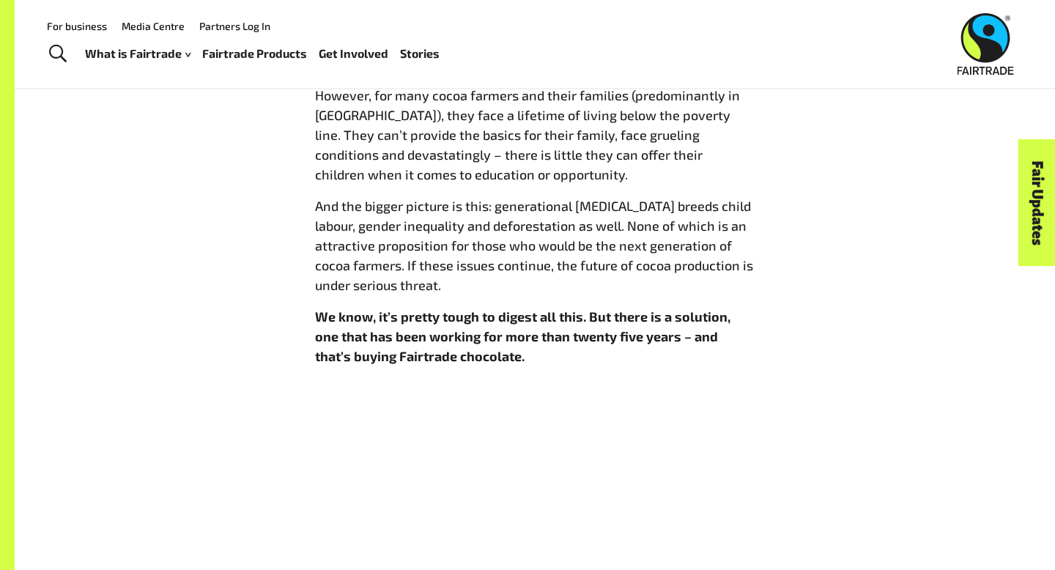
scroll to position [1382, 0]
